Goal: Information Seeking & Learning: Find specific fact

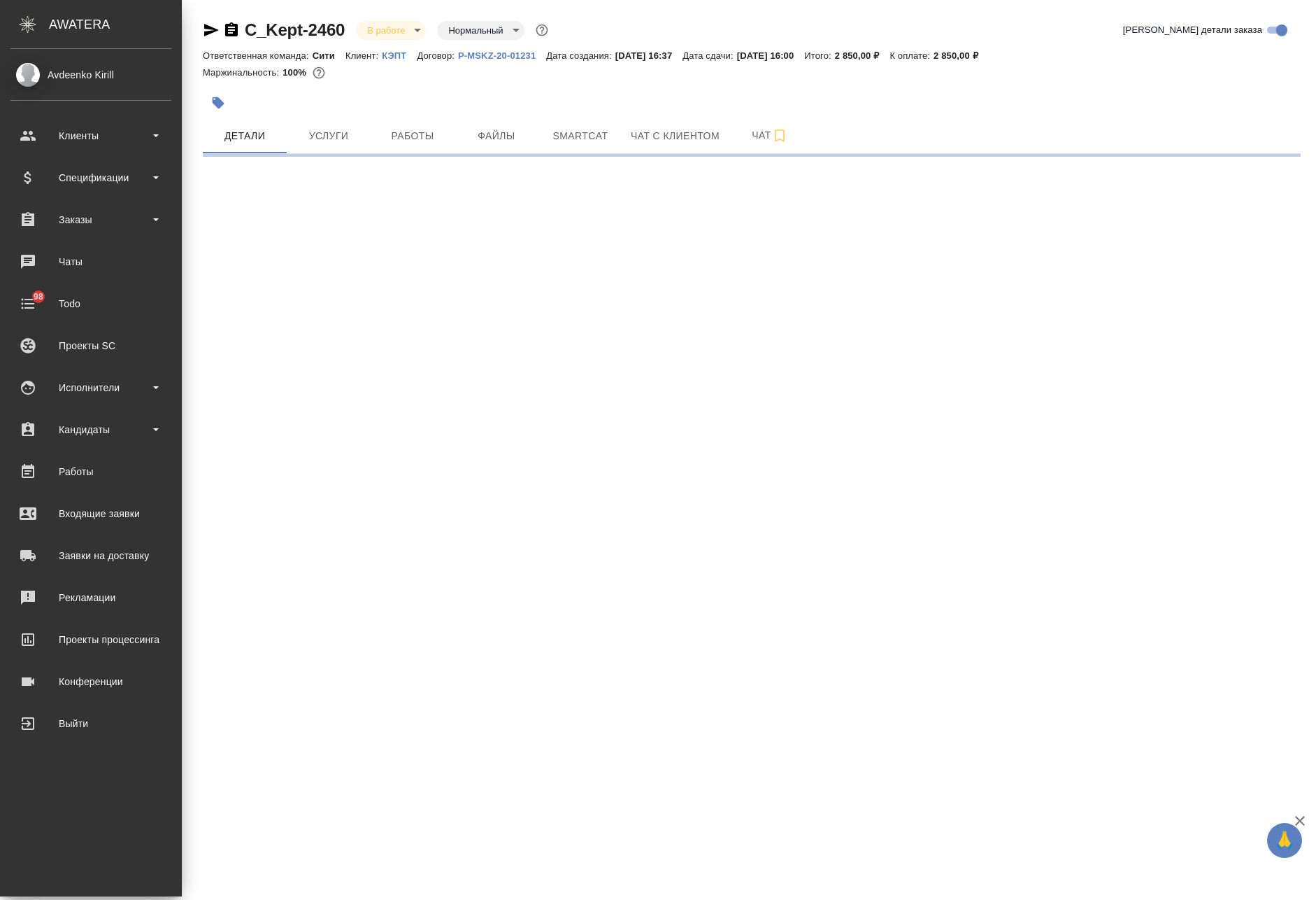
select select "RU"
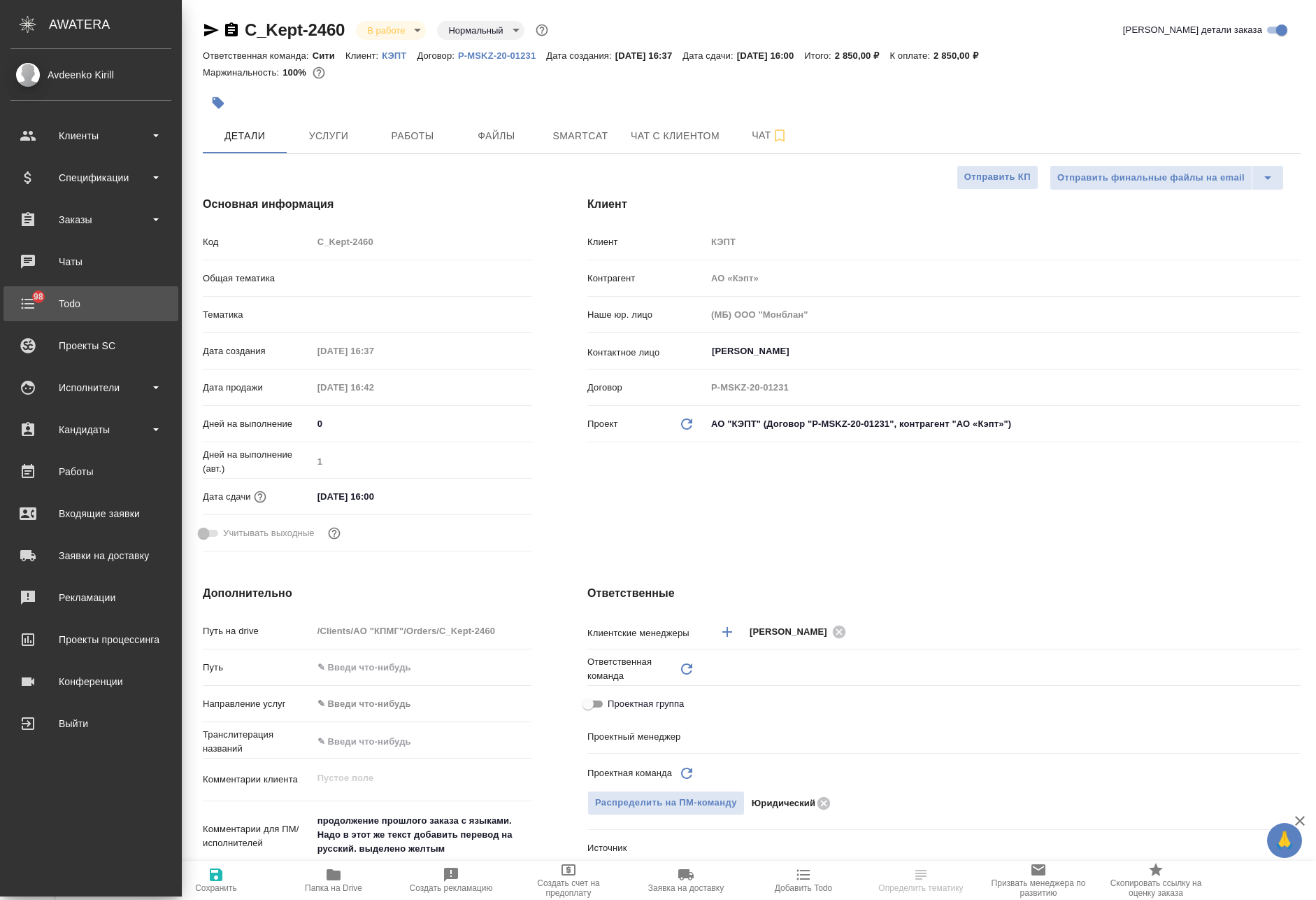
type textarea "x"
type input "Бабкина [PERSON_NAME]"
type input "Юридический"
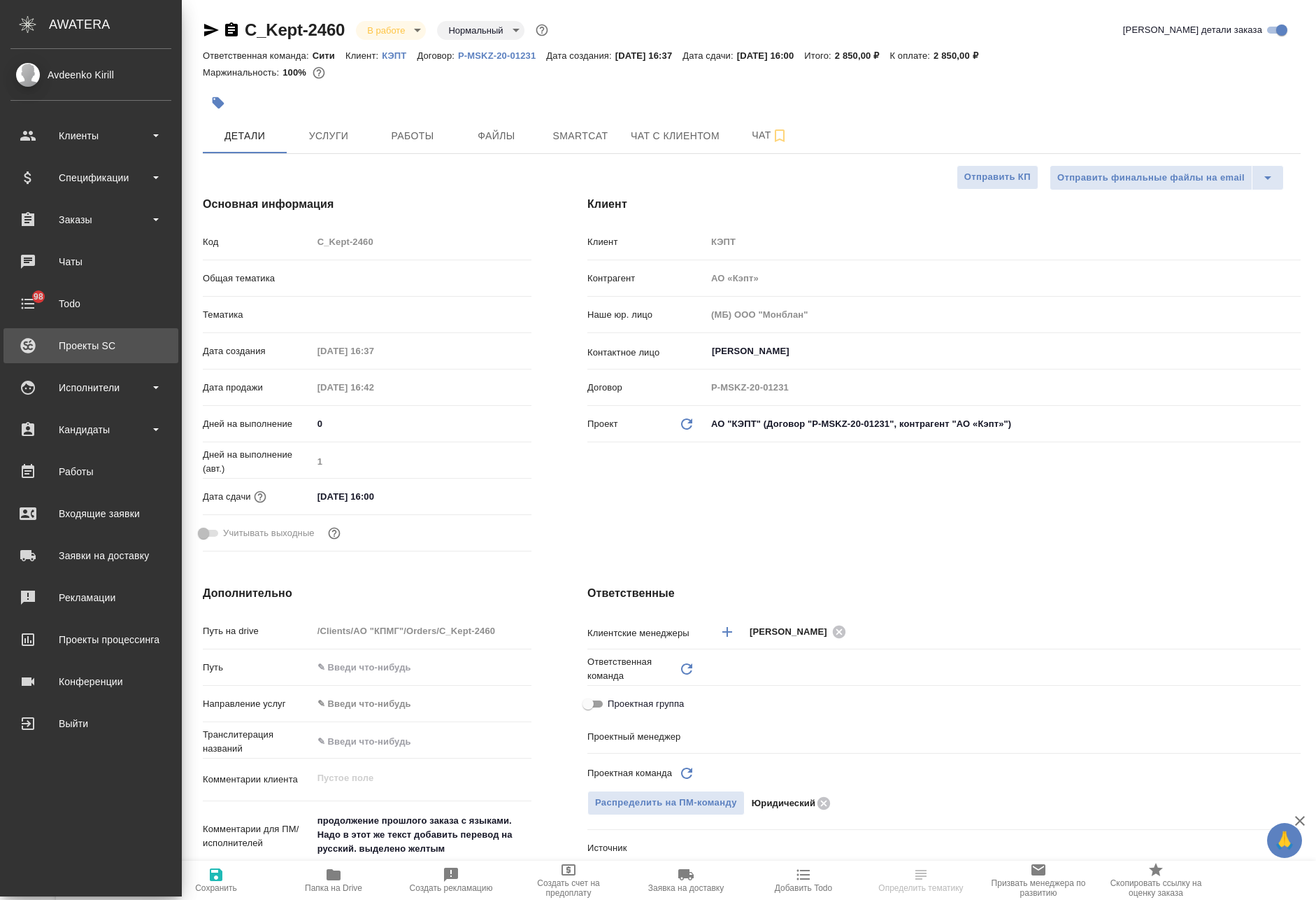
type input "Переверзева [PERSON_NAME]"
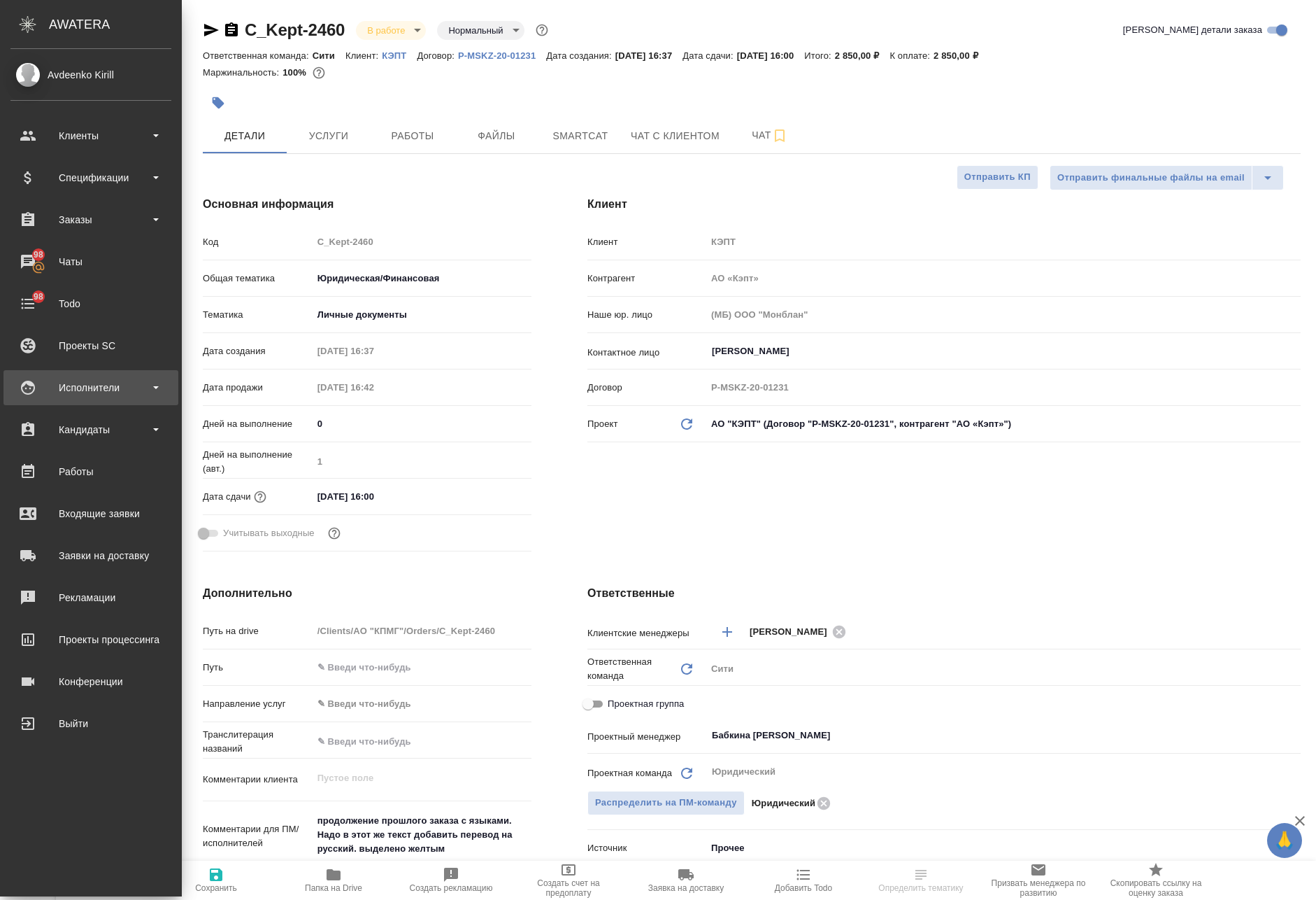
click at [155, 389] on div "Исполнители" at bounding box center [91, 388] width 161 height 21
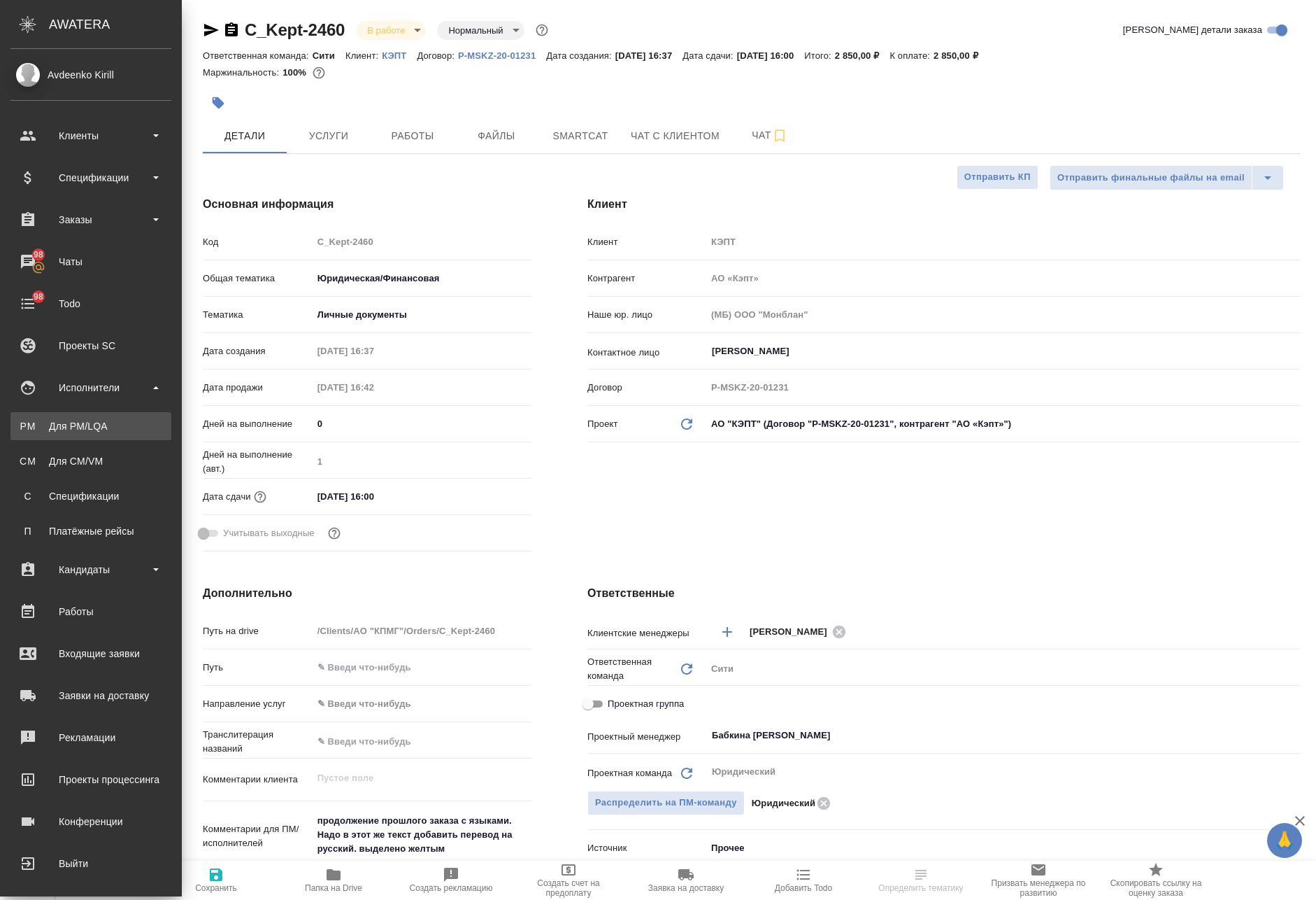
type textarea "x"
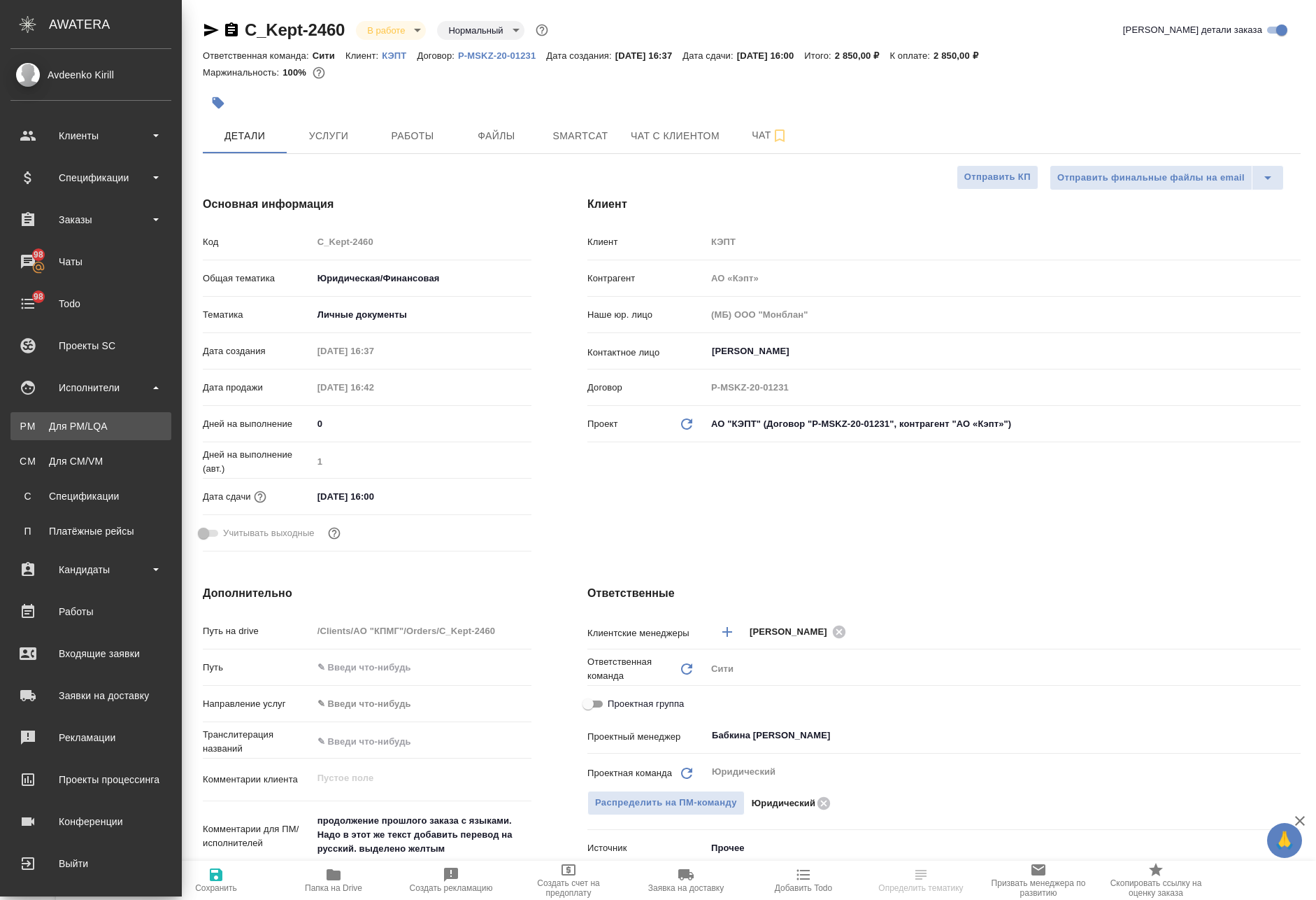
type textarea "x"
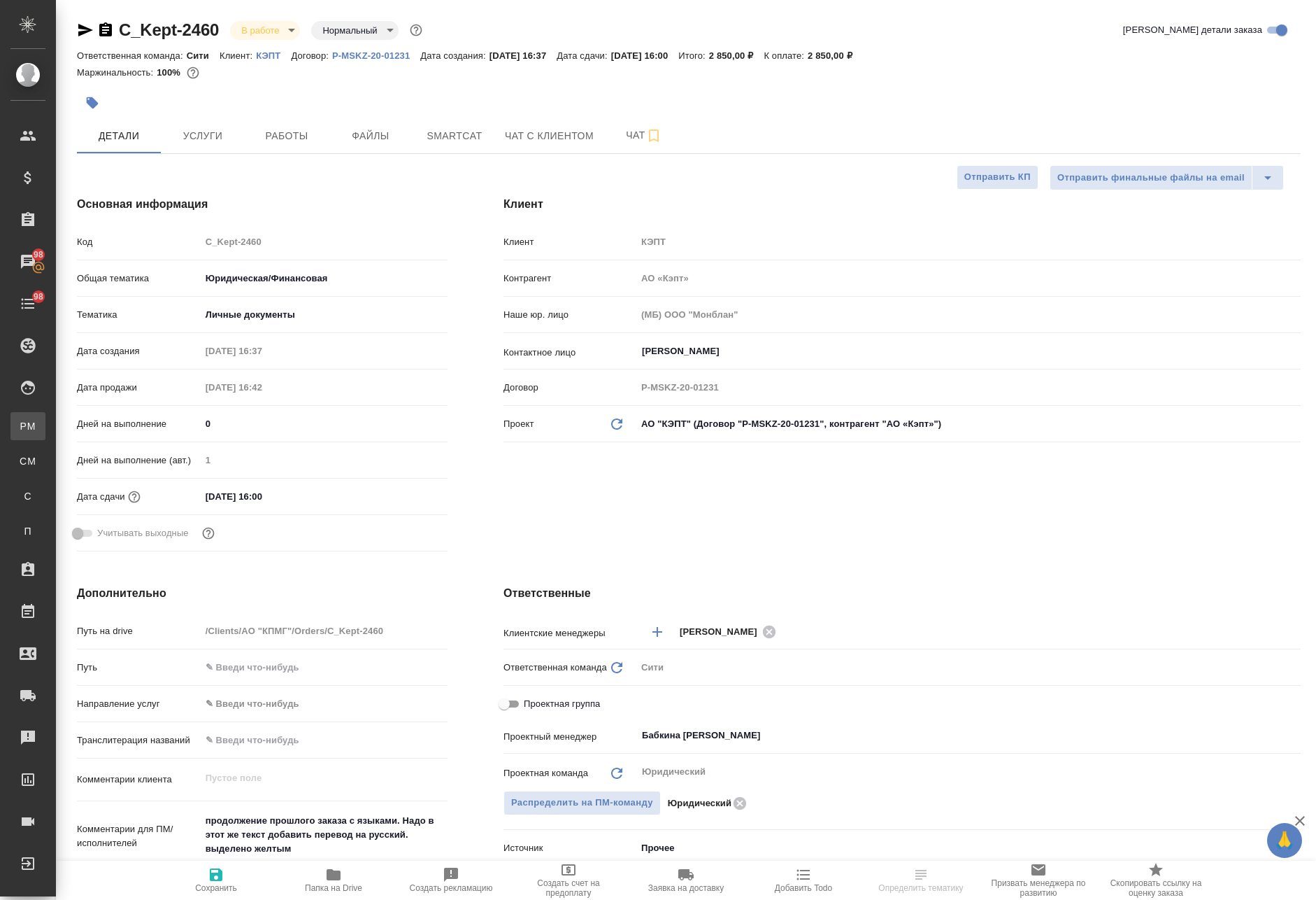
click at [123, 427] on div ".cls-1 fill:#fff; AWATERA Avdeenko Kirill Клиенты Спецификации Заказы 98 Чаты 9…" at bounding box center [658, 450] width 1316 height 900
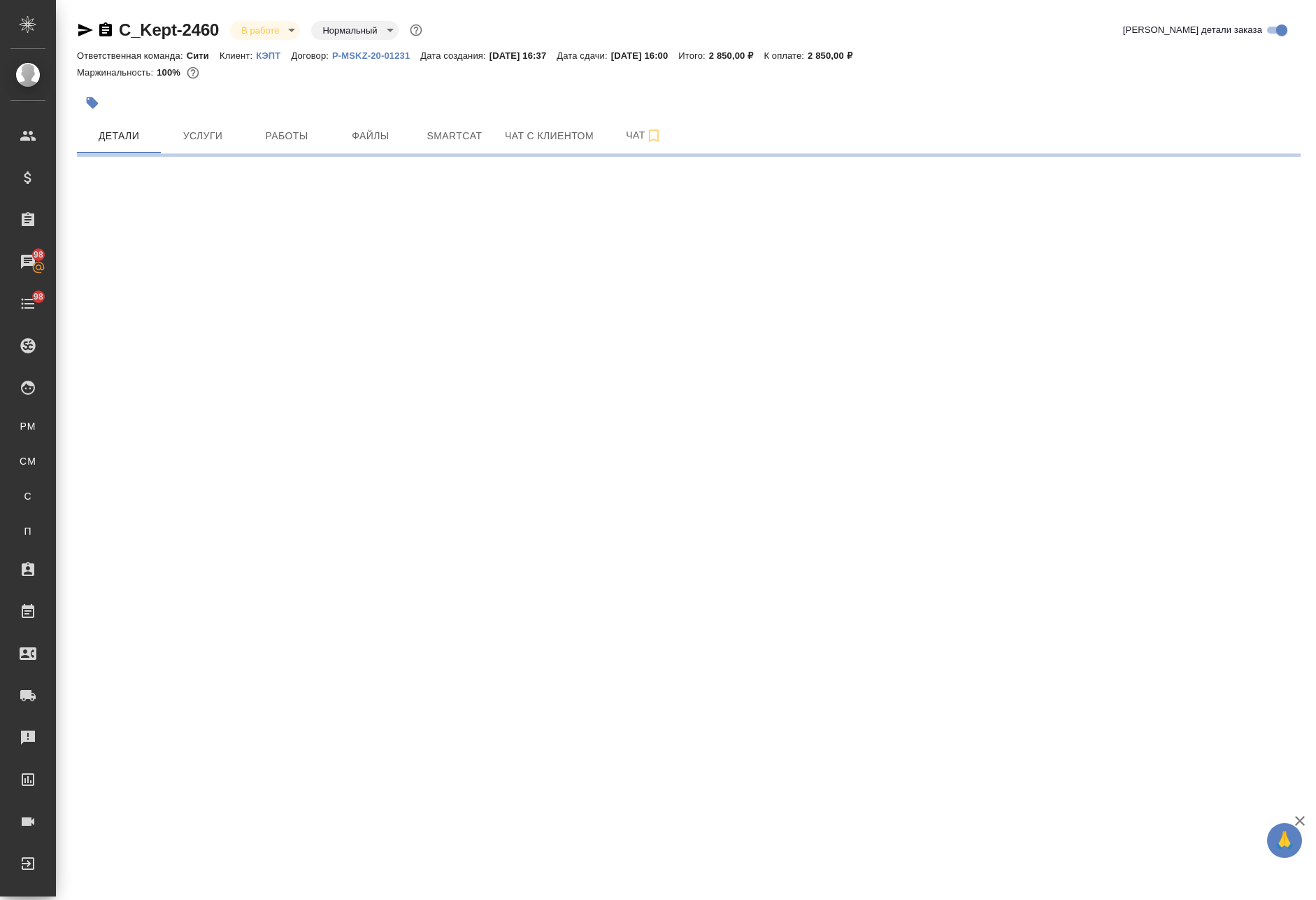
select select "RU"
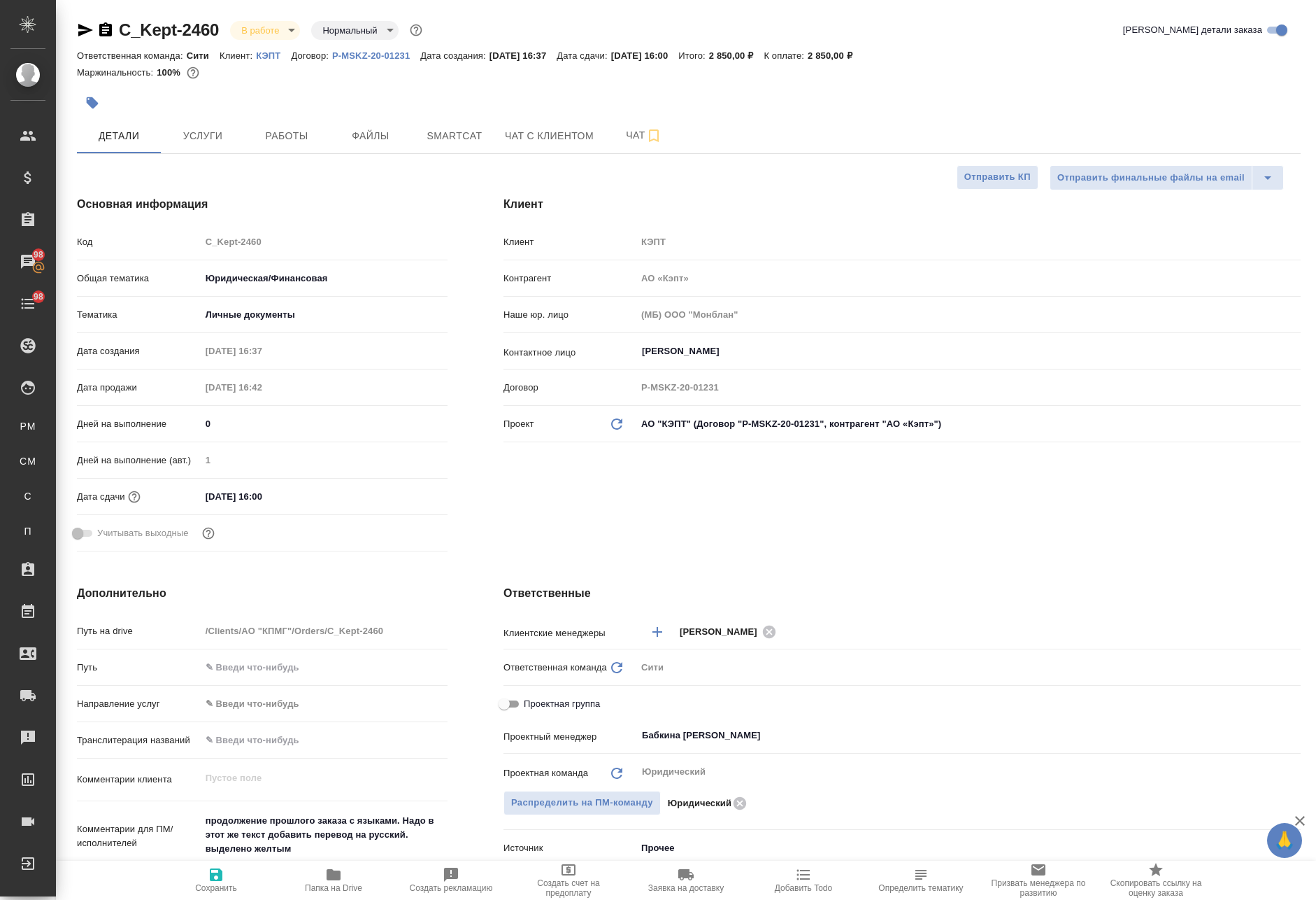
type textarea "x"
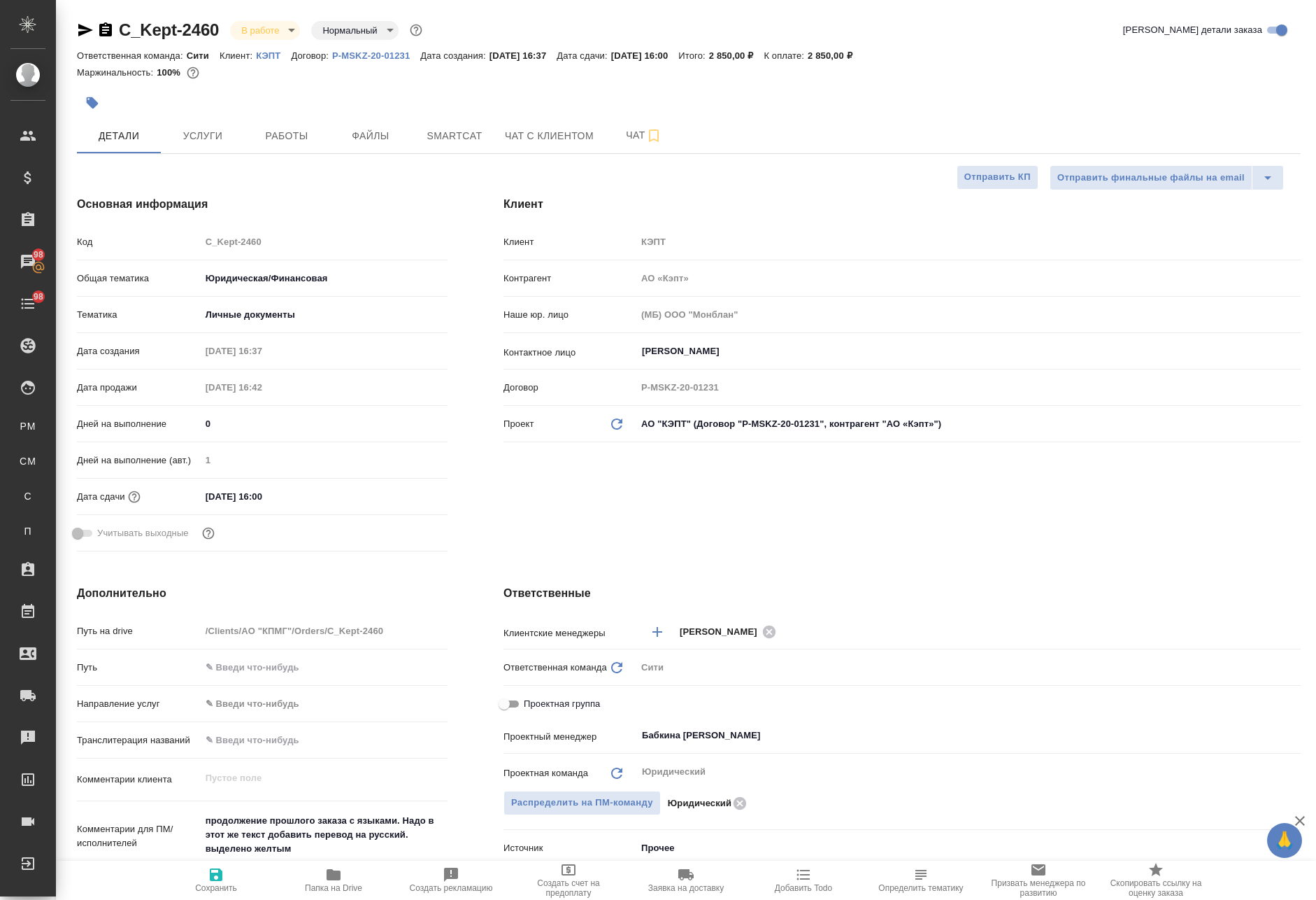
type textarea "x"
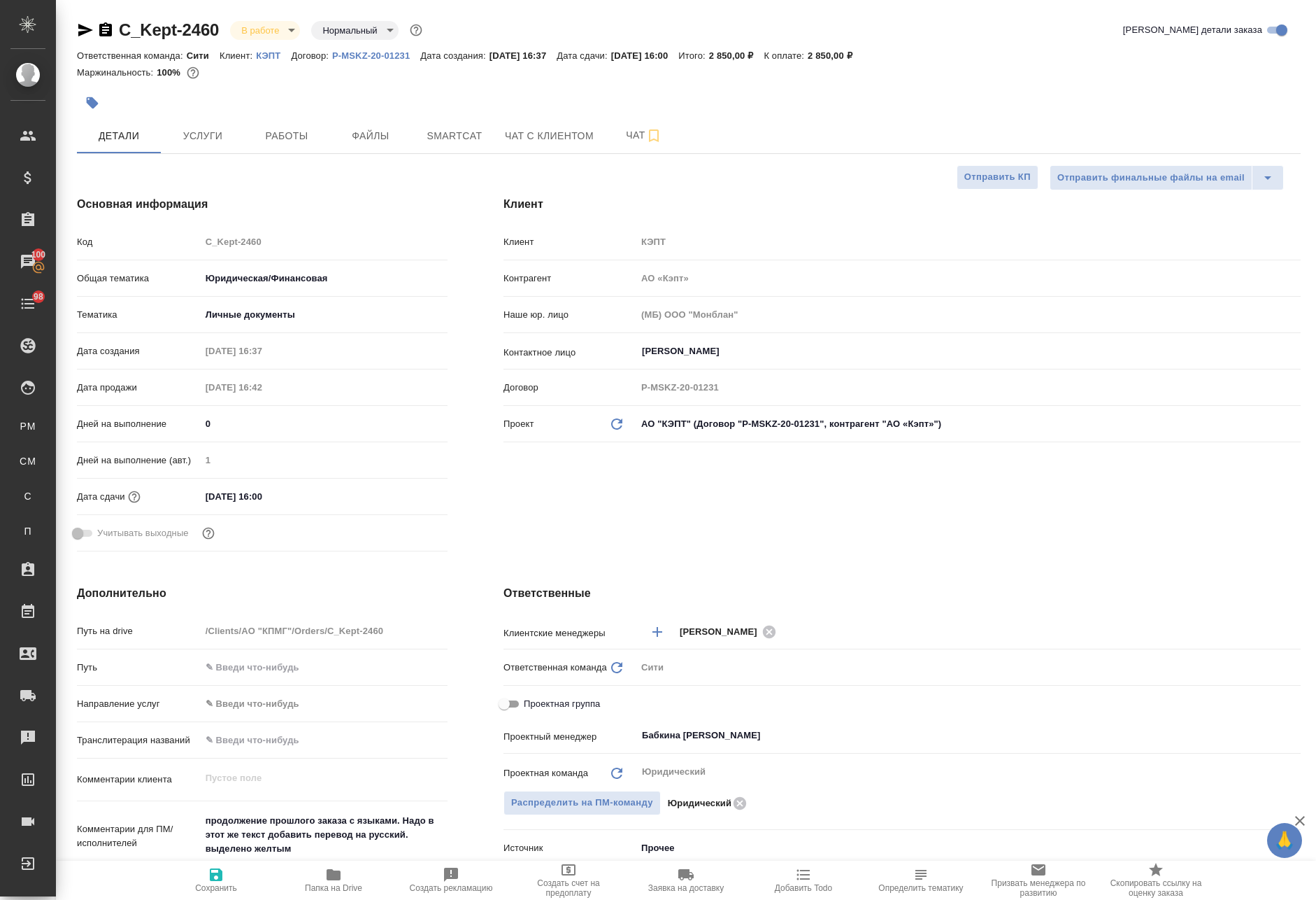
type textarea "x"
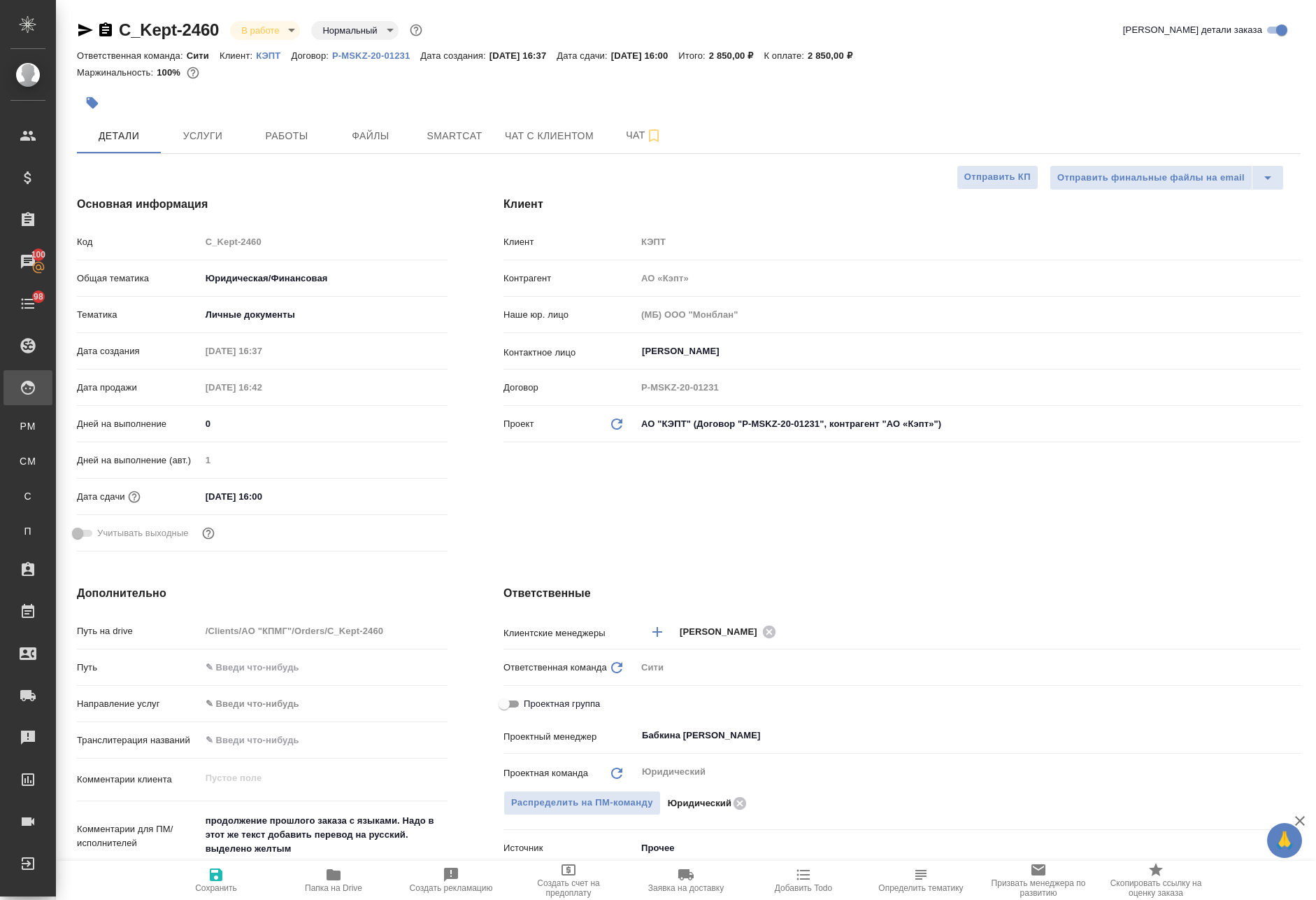
type textarea "x"
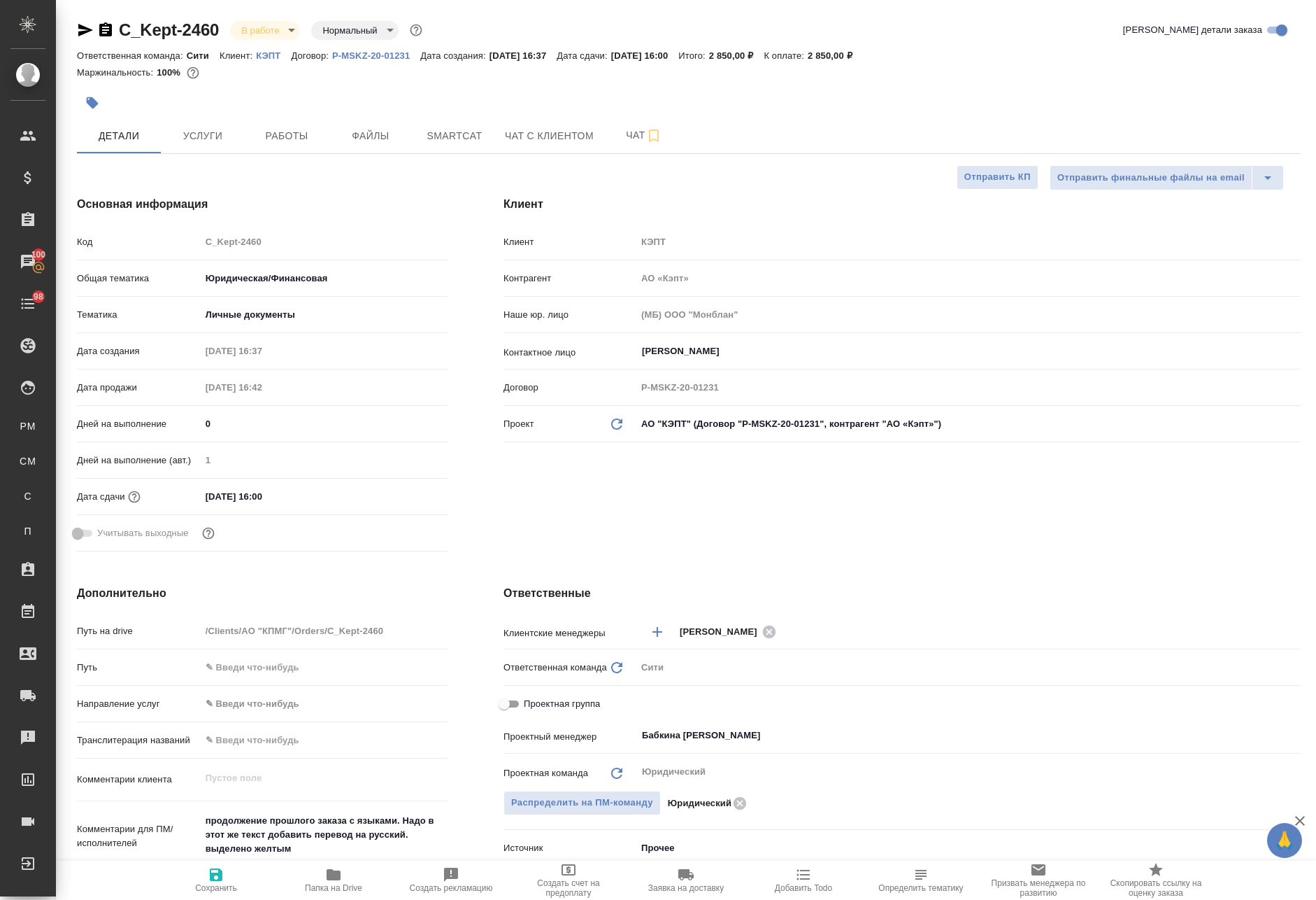
type textarea "x"
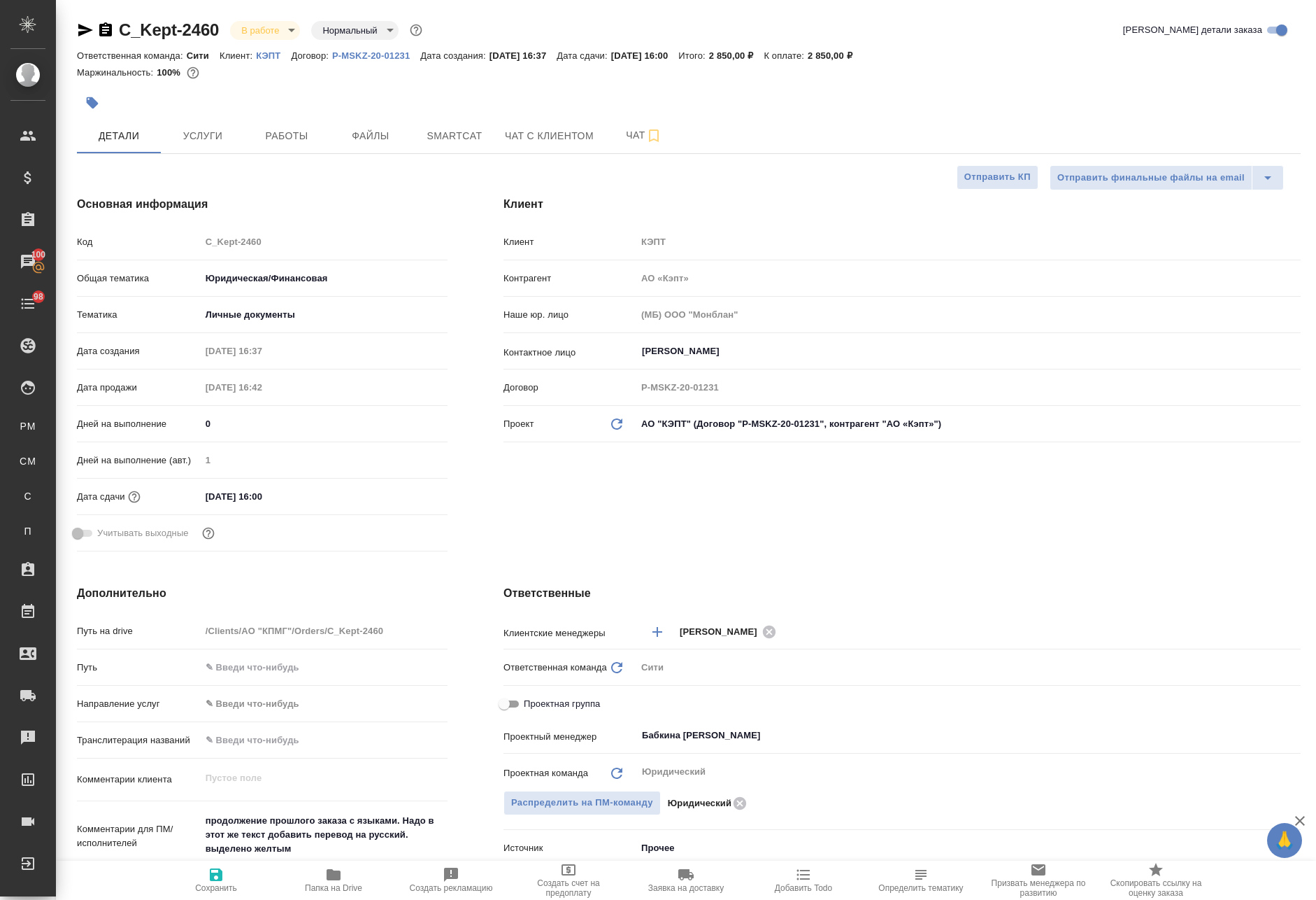
type textarea "x"
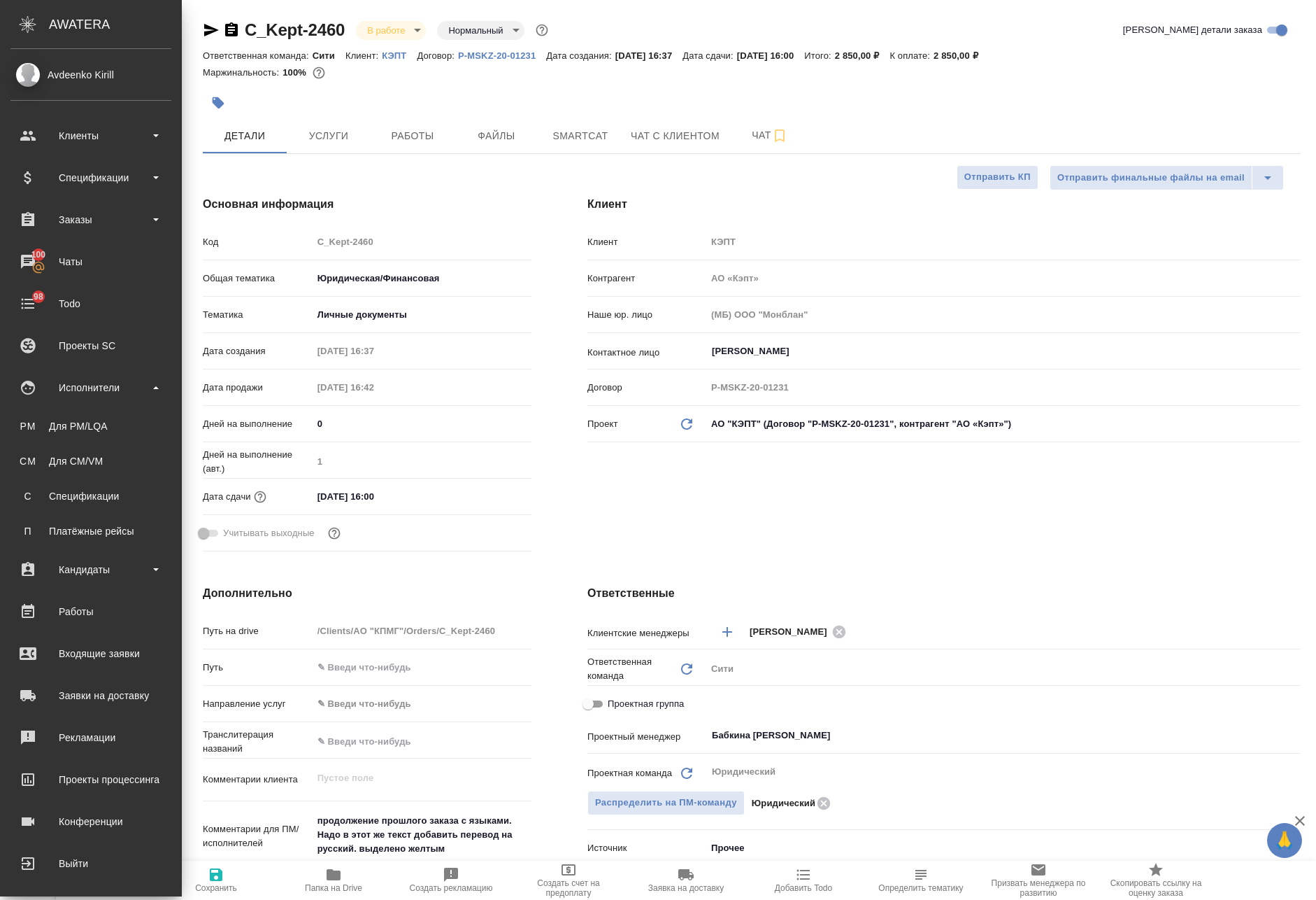
type textarea "x"
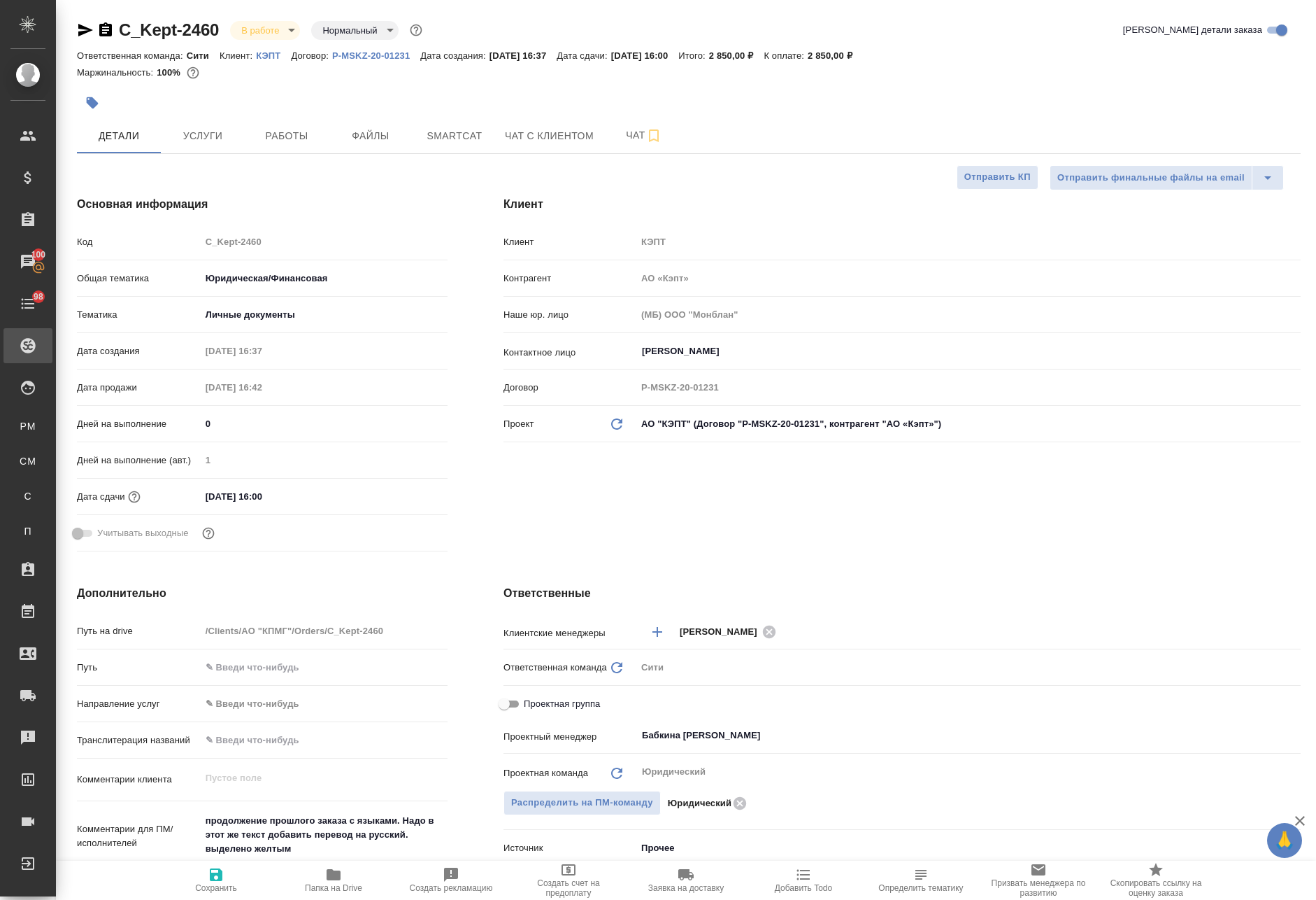
type textarea "x"
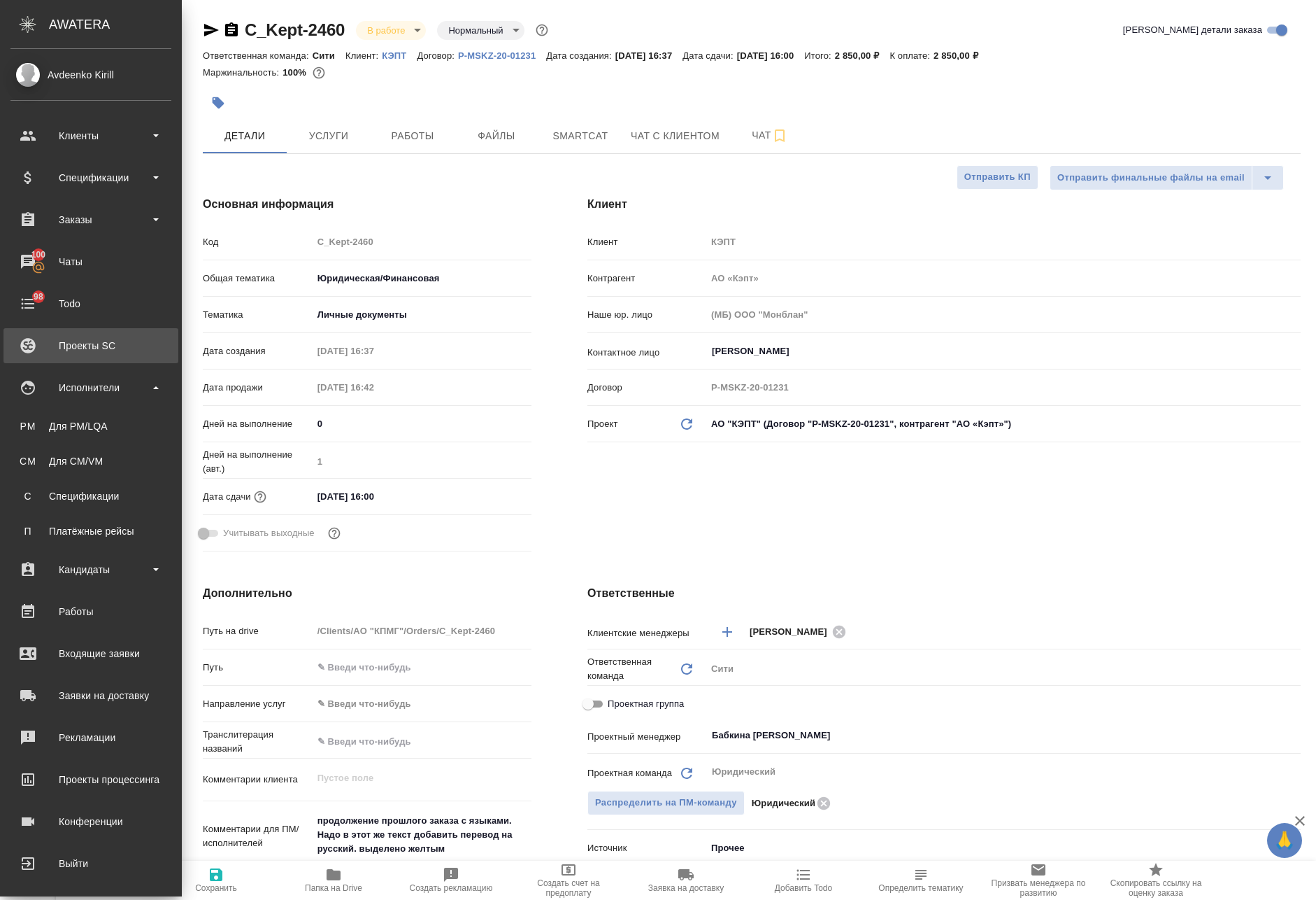
type textarea "x"
click at [95, 426] on div "Для PM/LQA" at bounding box center [91, 426] width 147 height 14
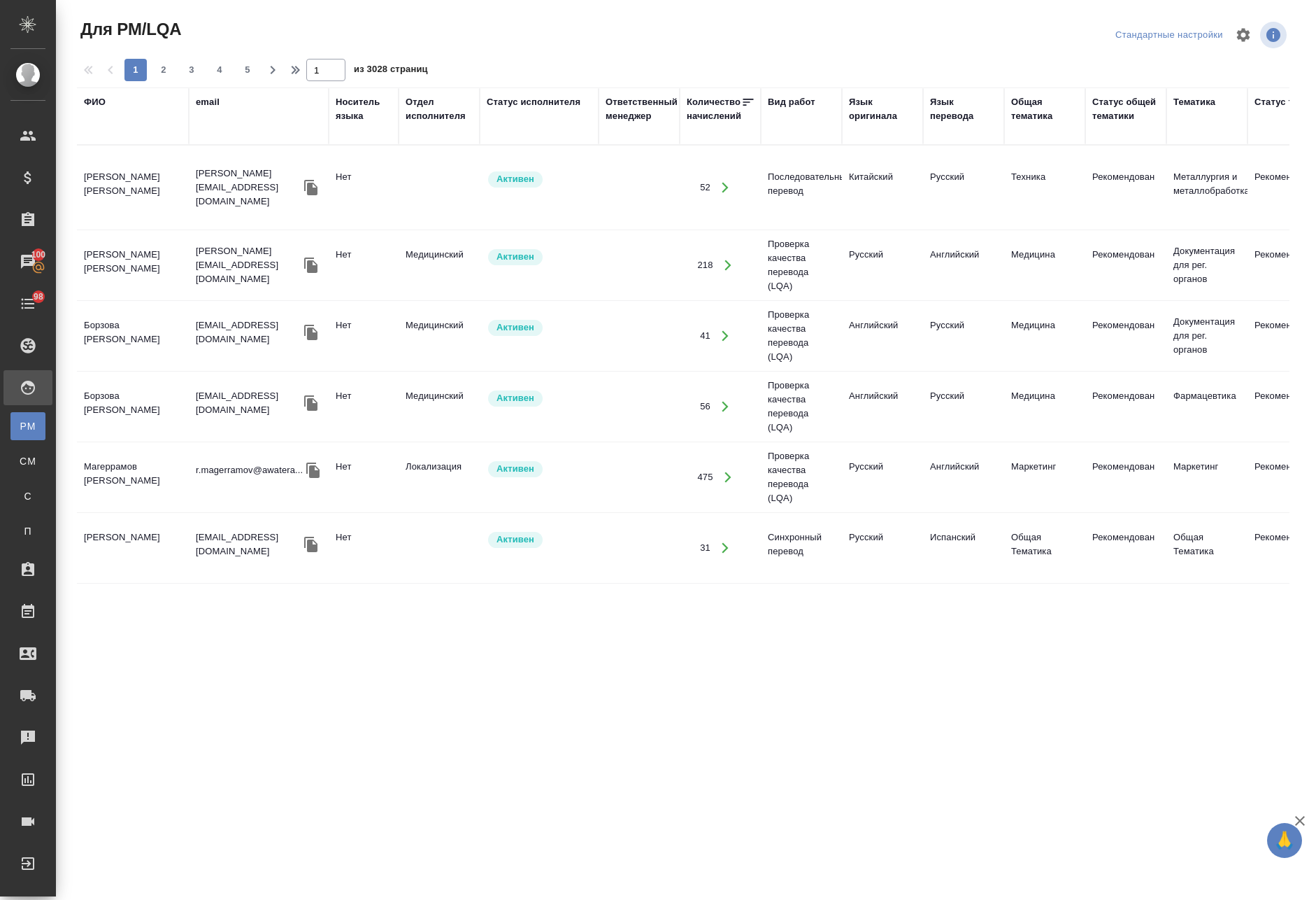
click at [881, 100] on div "Язык оригинала" at bounding box center [882, 109] width 67 height 28
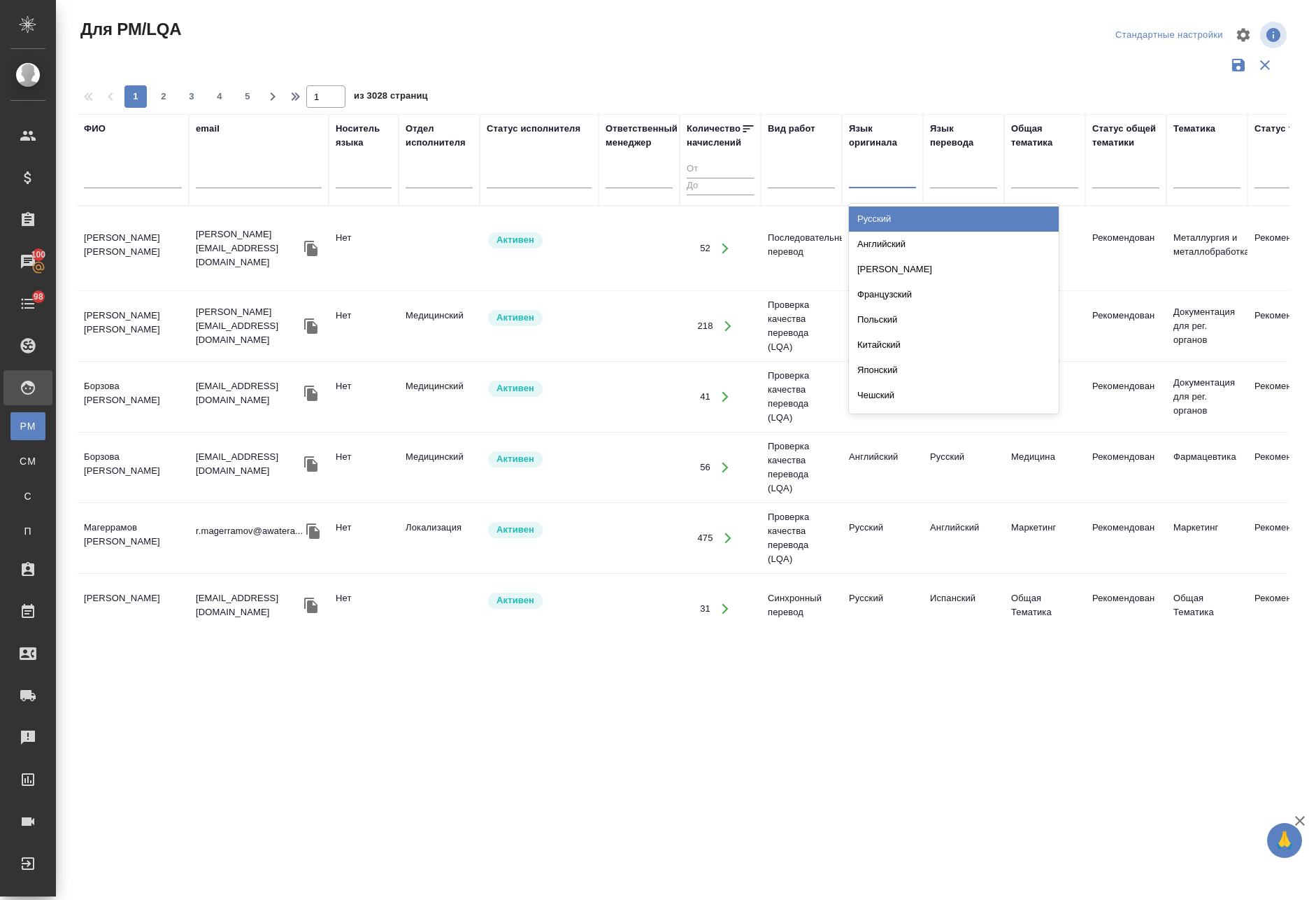
click at [871, 175] on div at bounding box center [882, 174] width 67 height 20
type input "рус"
click at [933, 221] on div "Русский" at bounding box center [954, 219] width 210 height 25
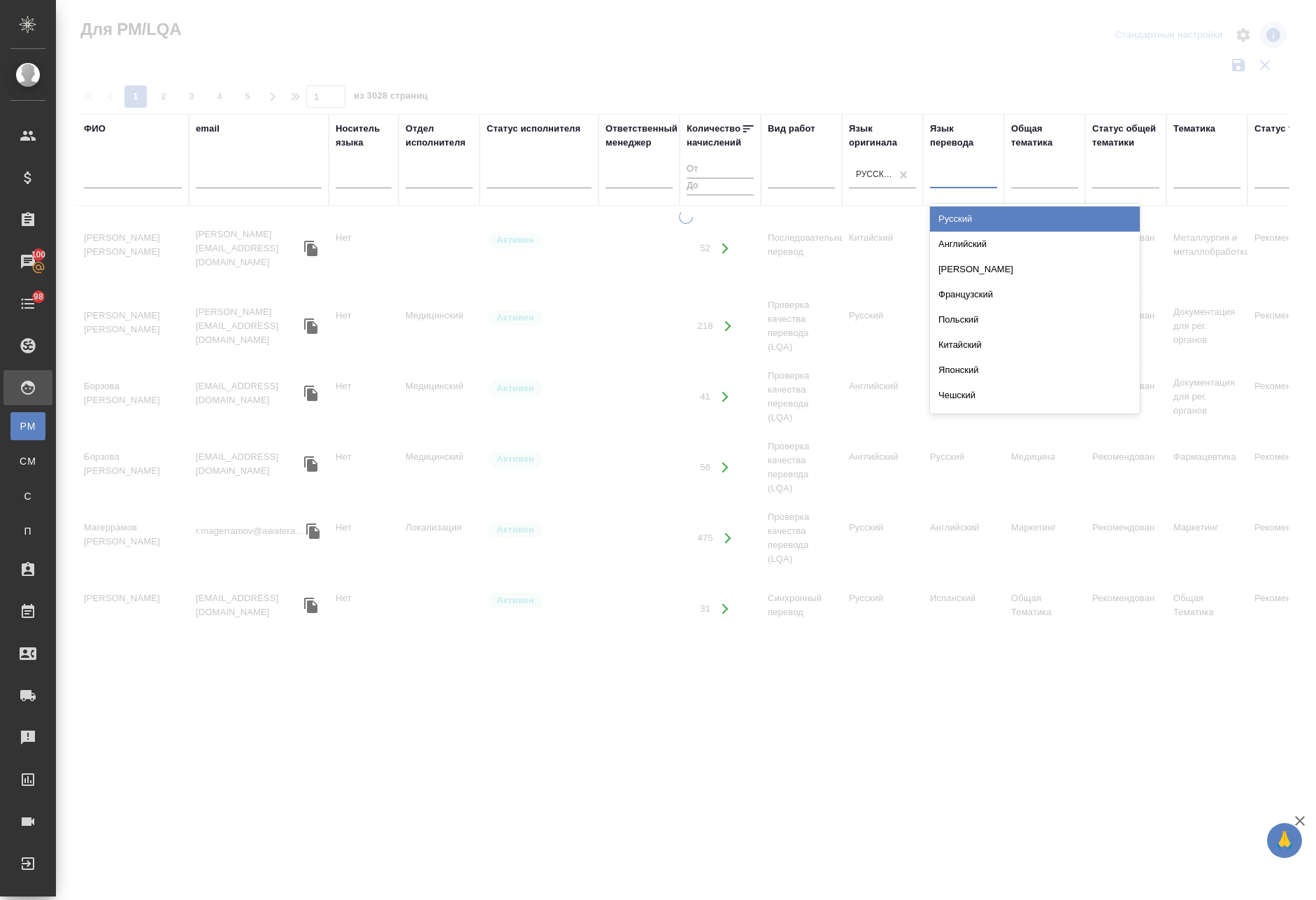
click at [977, 177] on div at bounding box center [963, 174] width 67 height 20
type input "азе"
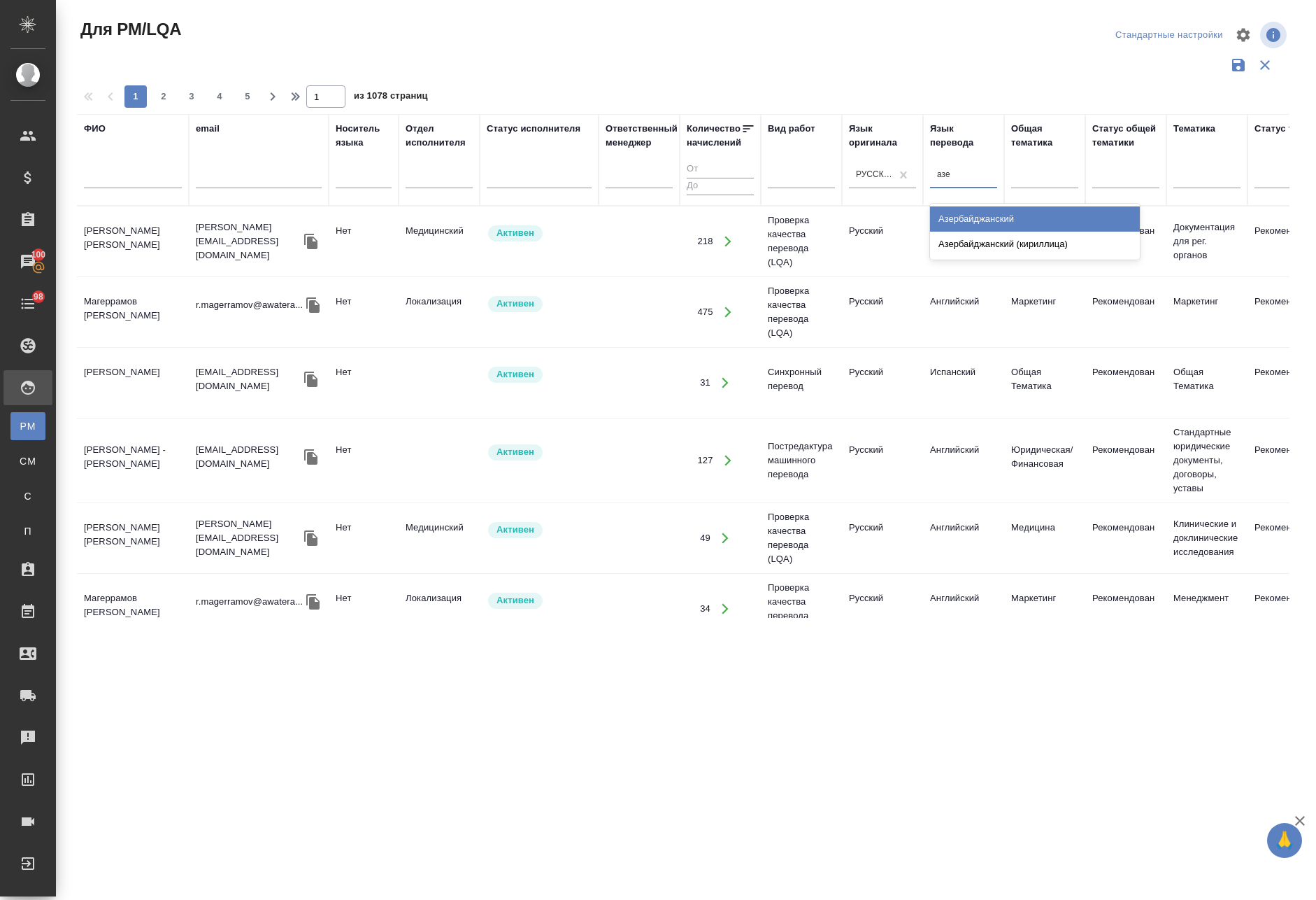
click at [1079, 224] on div "Азербайджанский" at bounding box center [1034, 219] width 210 height 25
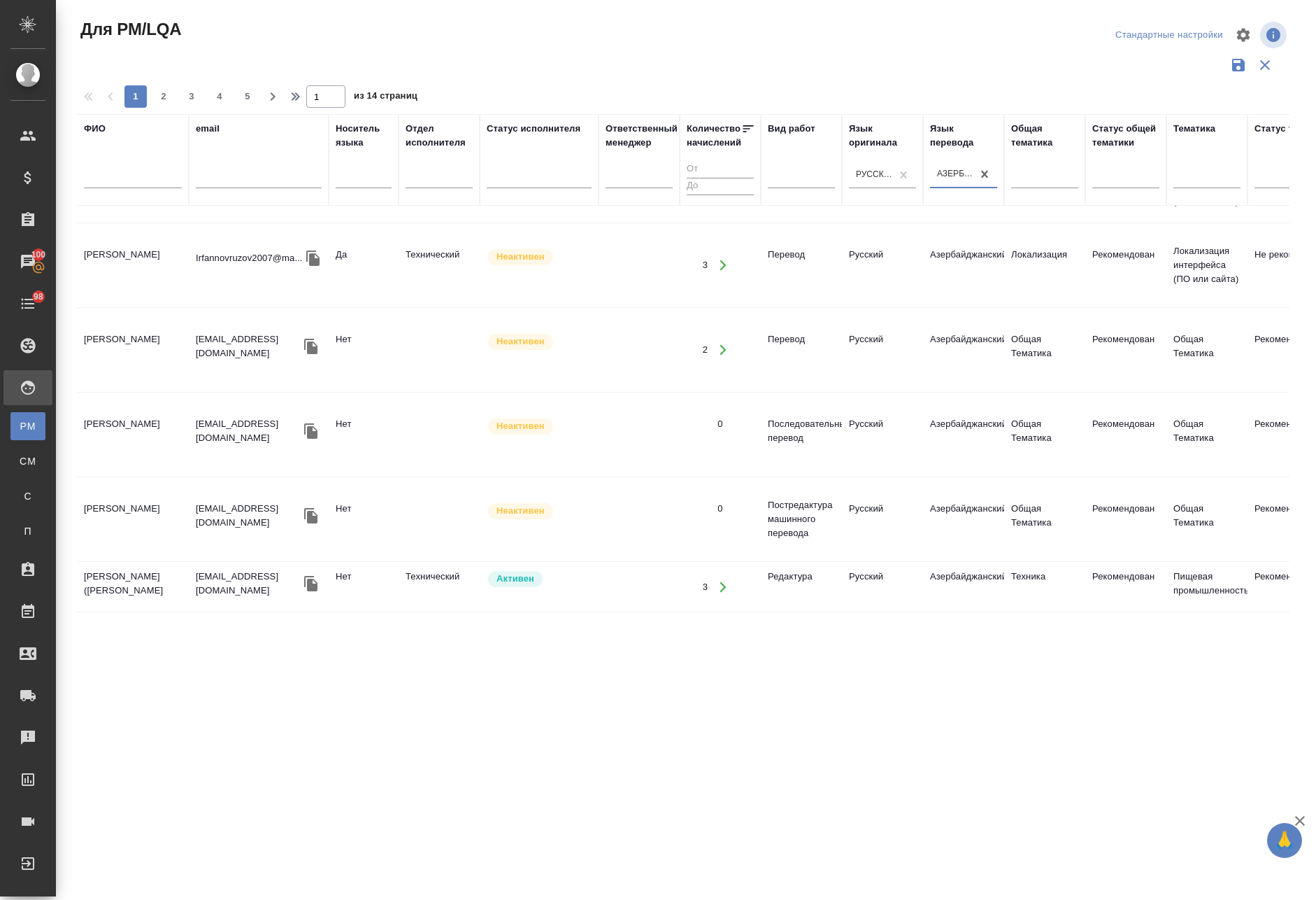
scroll to position [1395, 0]
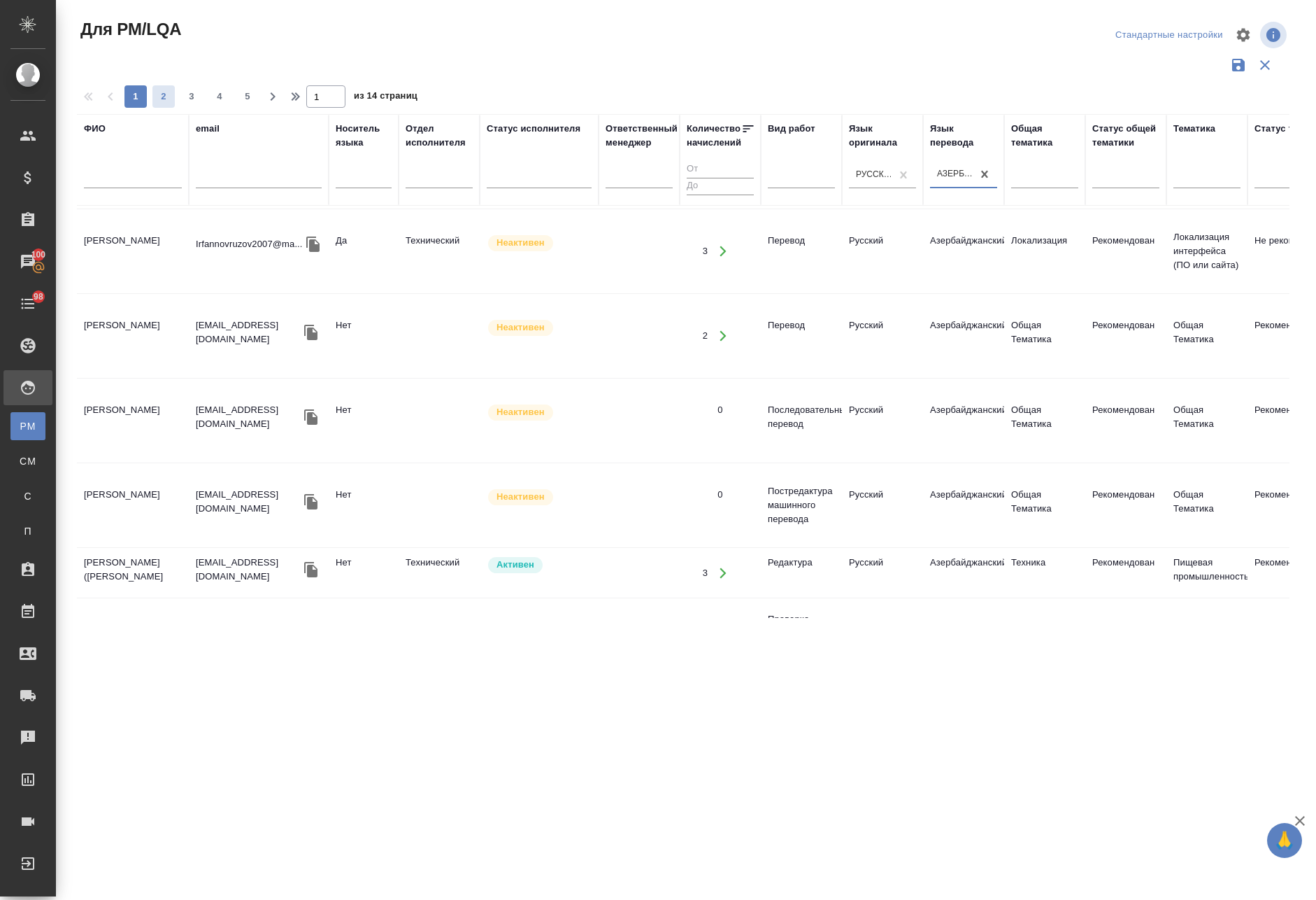
click at [169, 93] on span "2" at bounding box center [163, 96] width 22 height 14
type input "2"
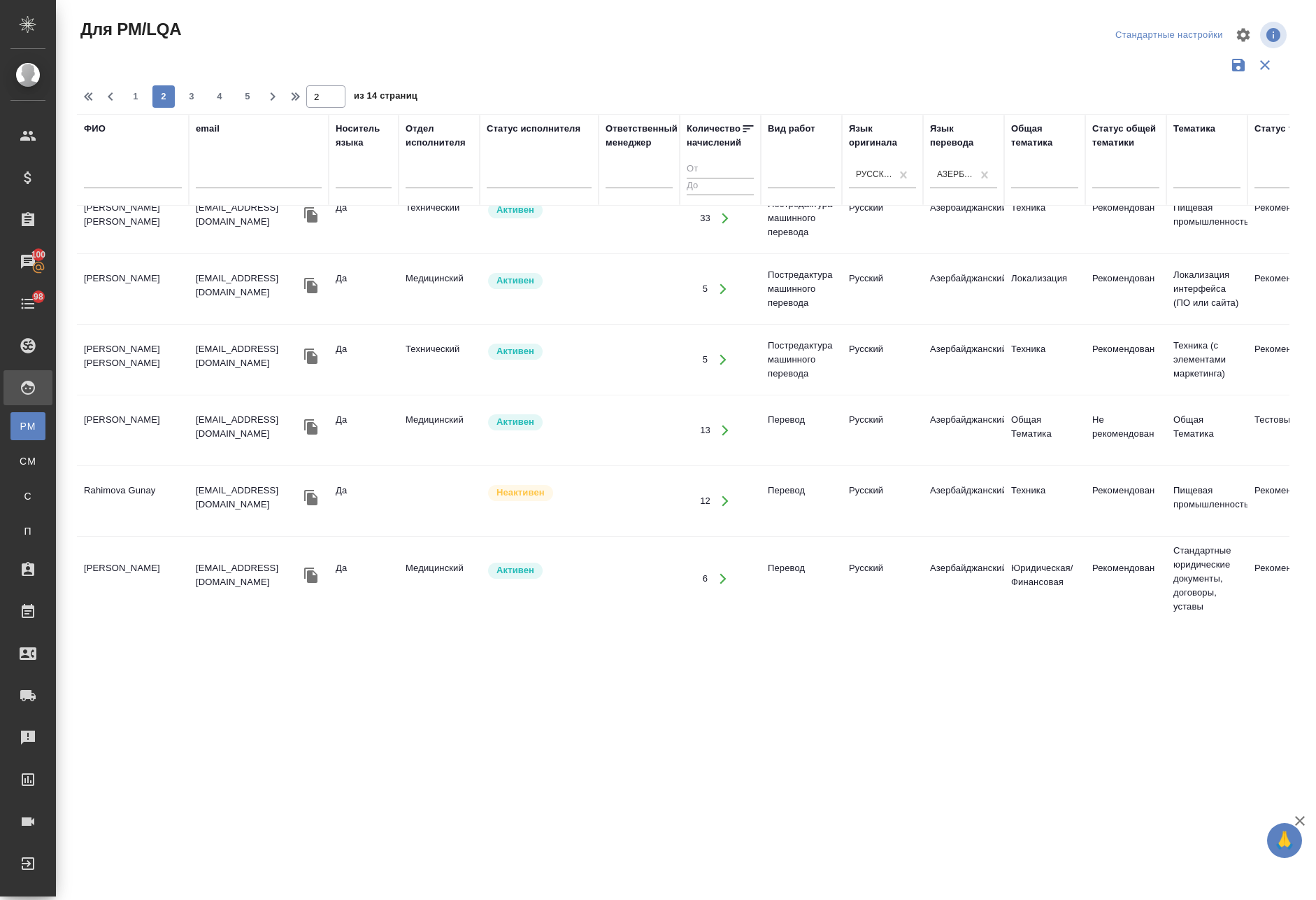
scroll to position [349, 0]
click at [489, 420] on span "Активен" at bounding box center [515, 421] width 54 height 14
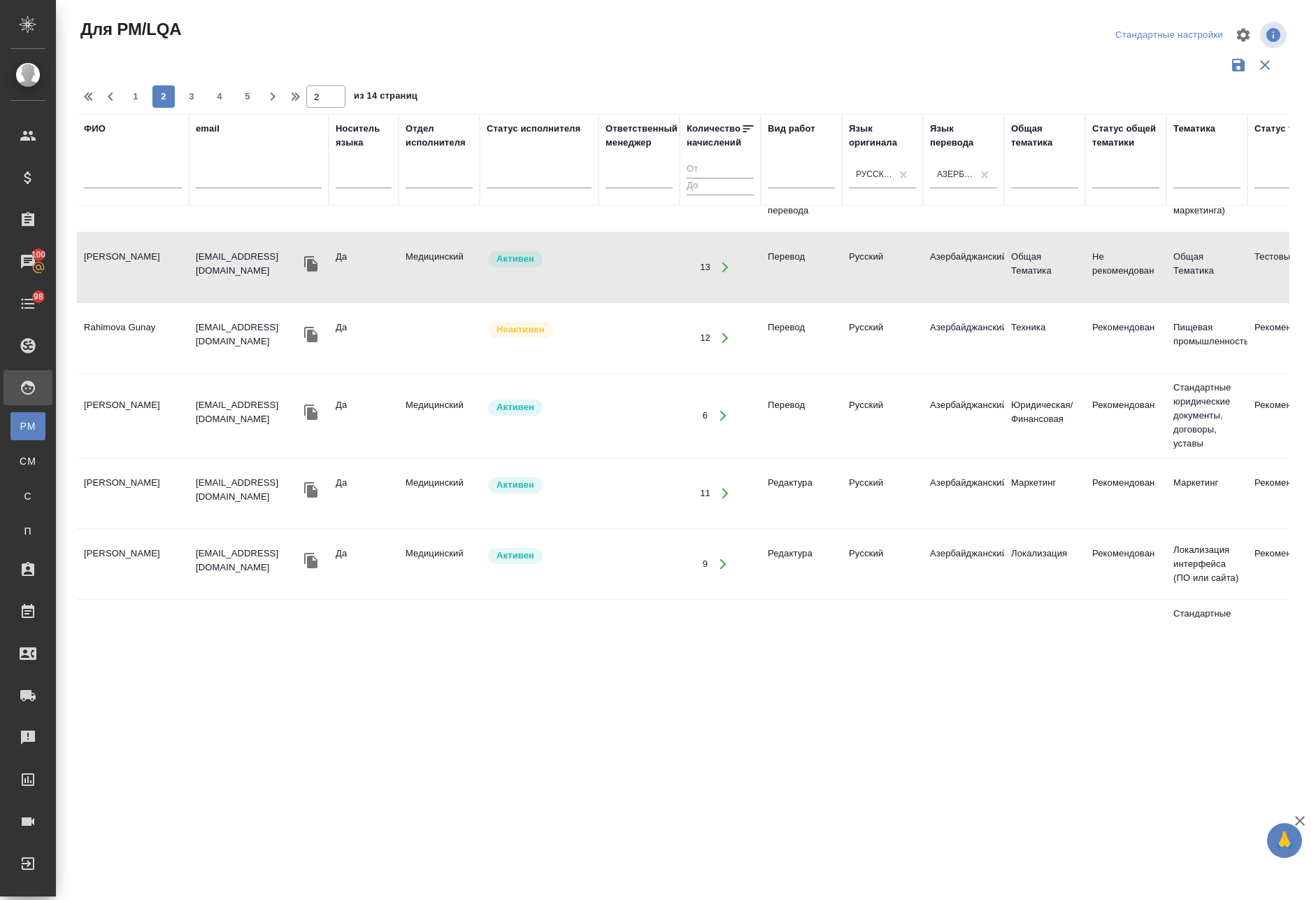
scroll to position [512, 0]
click at [121, 396] on td "[PERSON_NAME]" at bounding box center [133, 414] width 112 height 49
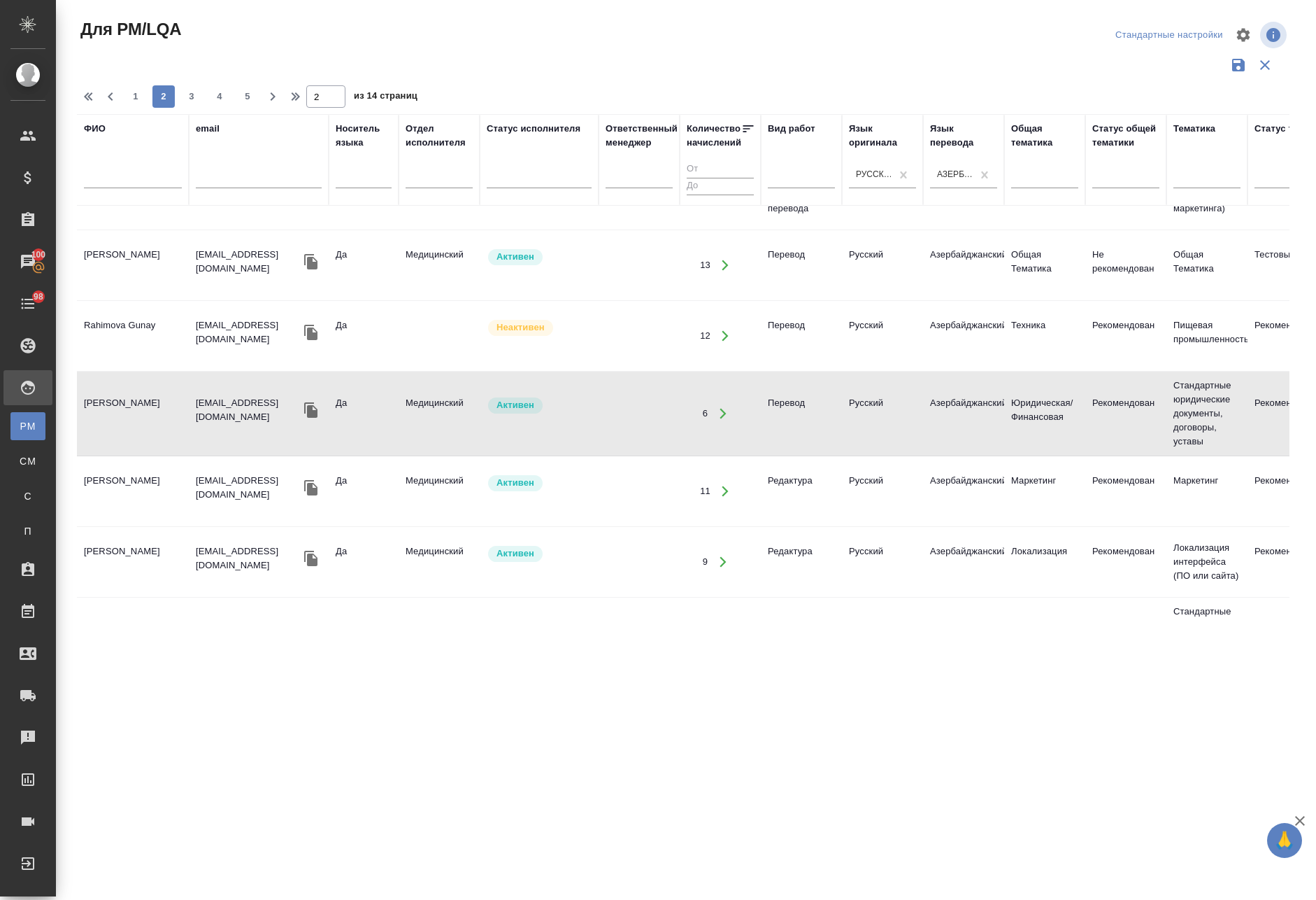
click at [126, 412] on td "[PERSON_NAME]" at bounding box center [133, 414] width 112 height 49
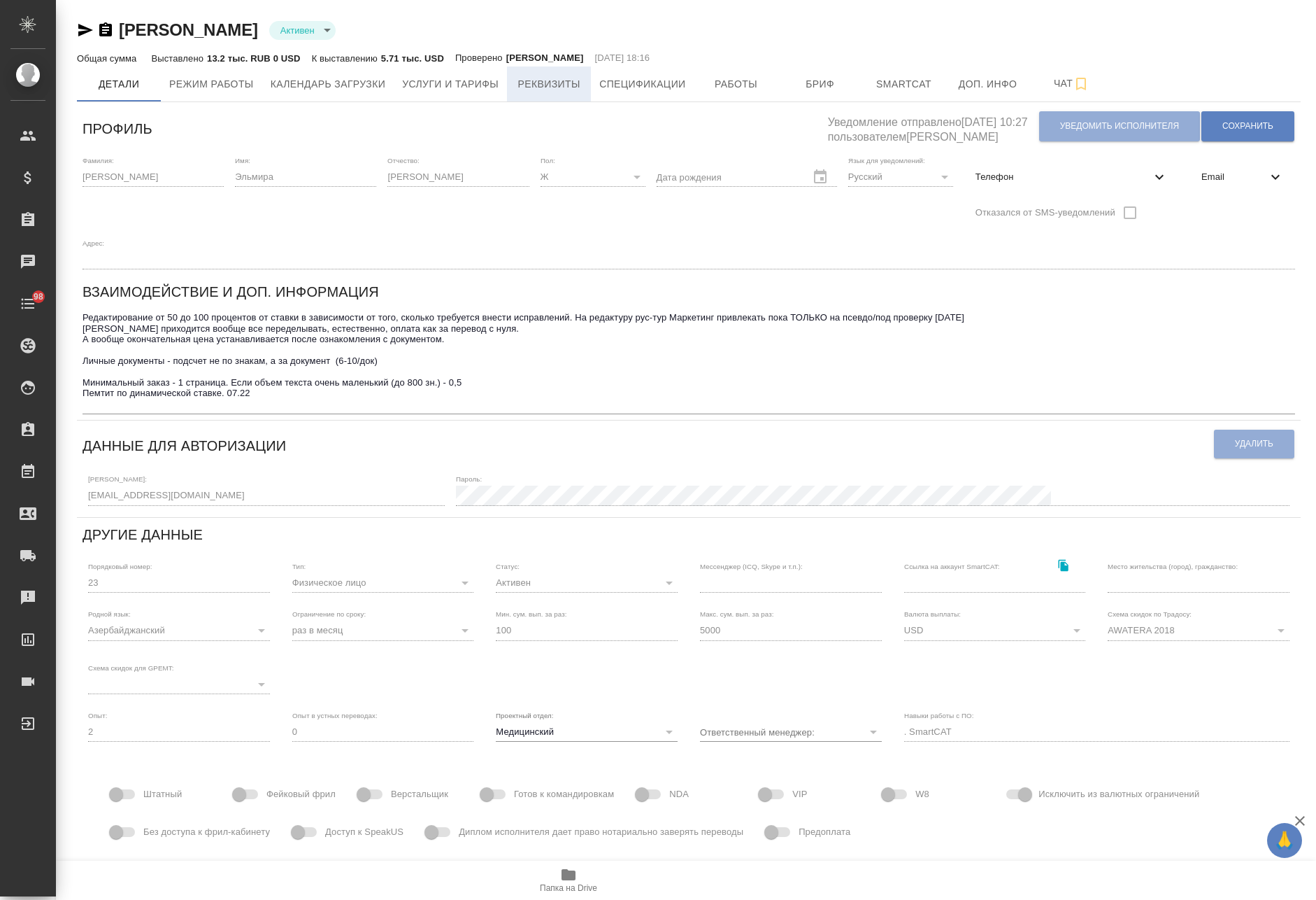
type input ". SmartCAT"
click at [1056, 175] on span "Телефон" at bounding box center [1062, 176] width 175 height 14
select select "AZ"
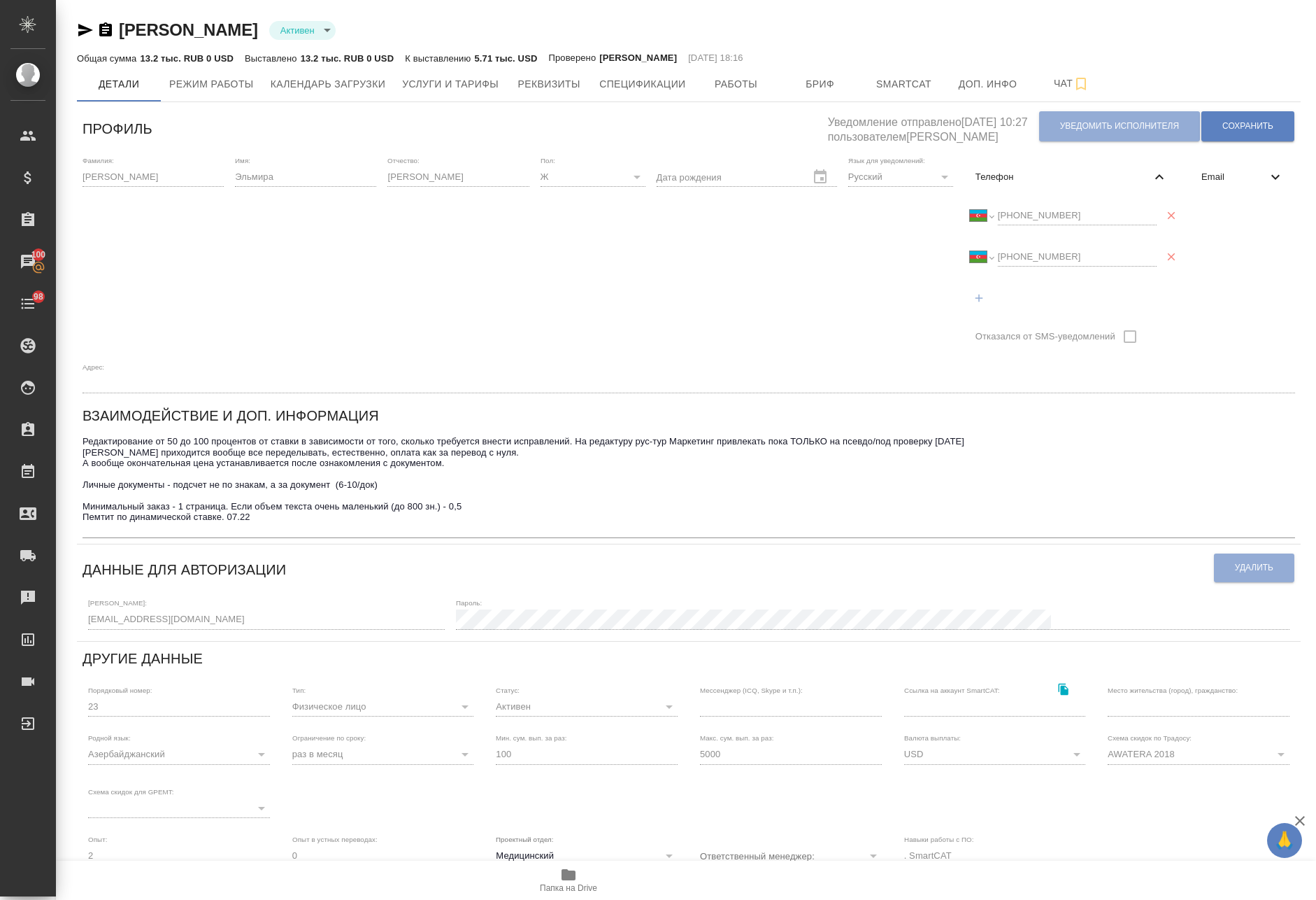
click at [978, 203] on div "Международный [GEOGRAPHIC_DATA] [GEOGRAPHIC_DATA] [GEOGRAPHIC_DATA] [GEOGRAPHIC…" at bounding box center [1072, 215] width 203 height 36
click at [147, 491] on textarea "Редактирование от 50 до 100 процентов от ставки в зависимости от того, сколько …" at bounding box center [689, 484] width 1212 height 97
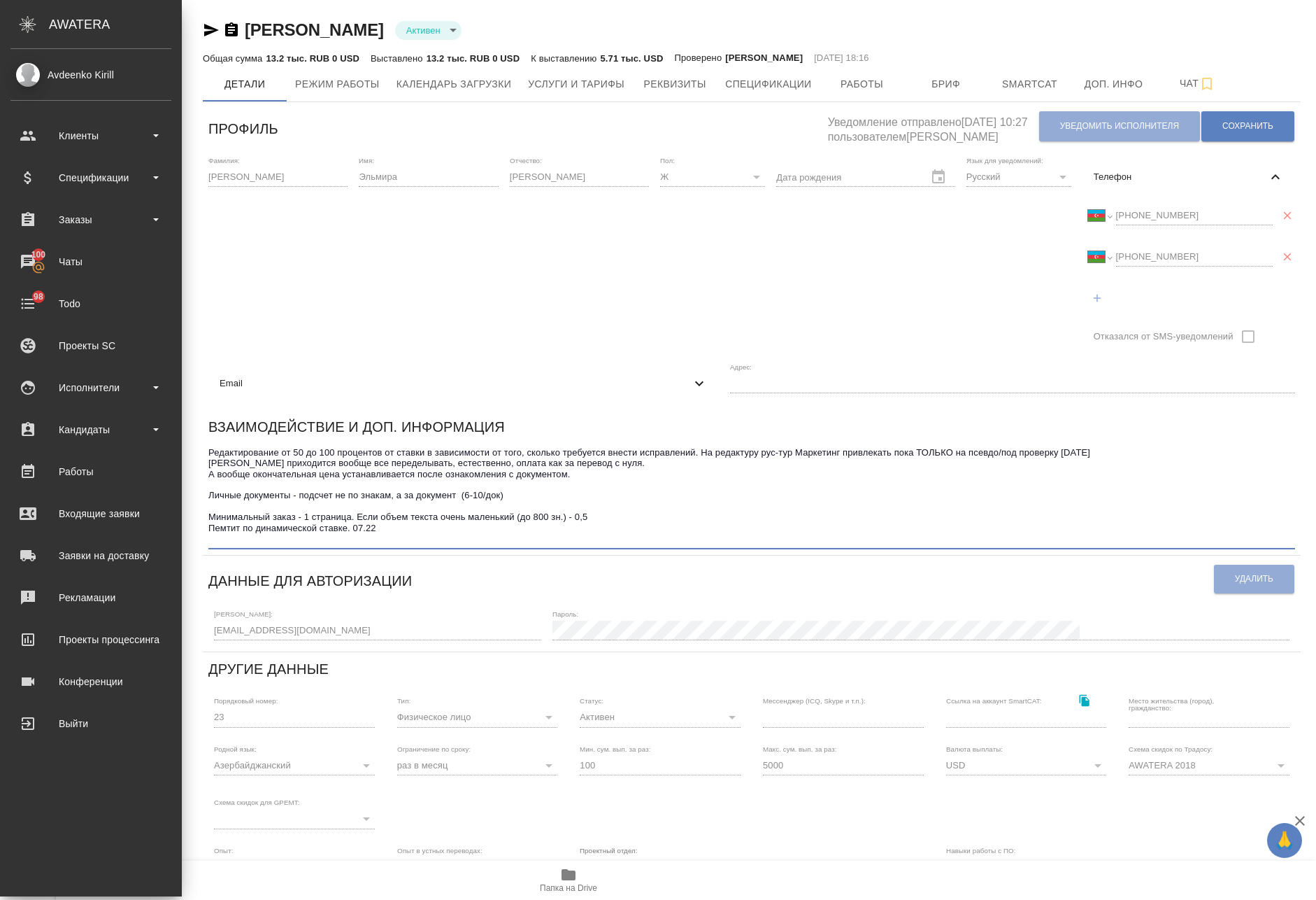
type input ". SmartCAT"
